Goal: Subscribe to service/newsletter

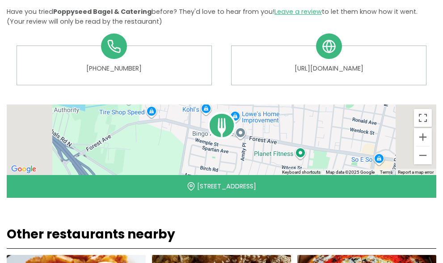
scroll to position [402, 0]
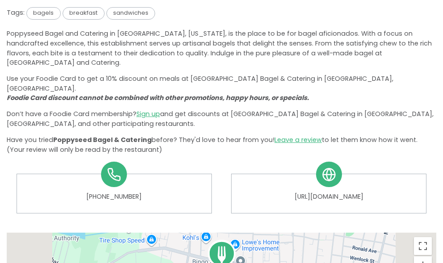
scroll to position [268, 0]
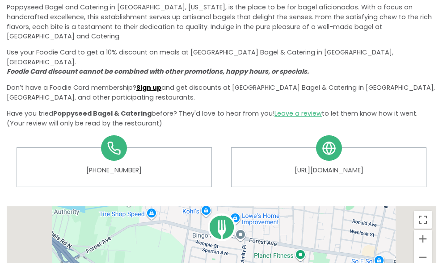
click at [159, 92] on link "Sign up" at bounding box center [148, 87] width 25 height 9
